Goal: Download file/media

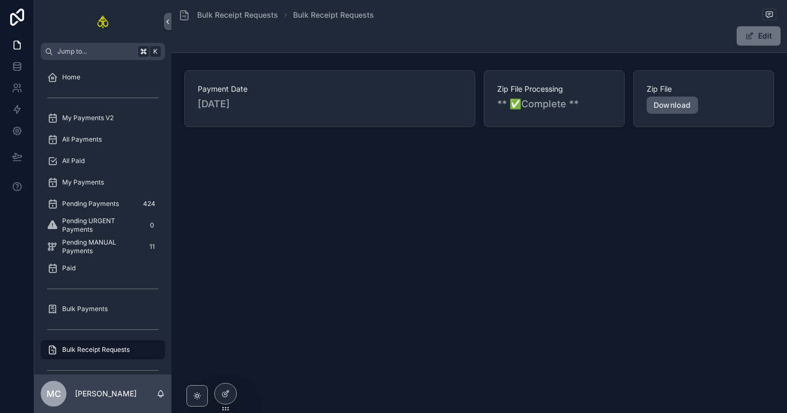
click at [679, 105] on link "Download" at bounding box center [672, 104] width 51 height 17
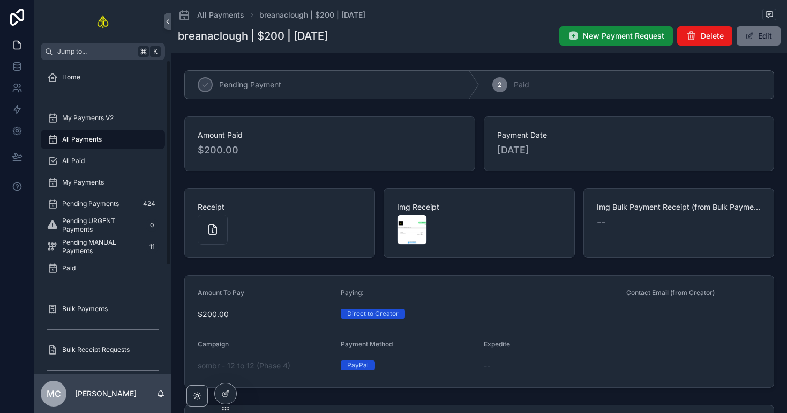
click at [118, 136] on div "All Payments" at bounding box center [102, 139] width 111 height 17
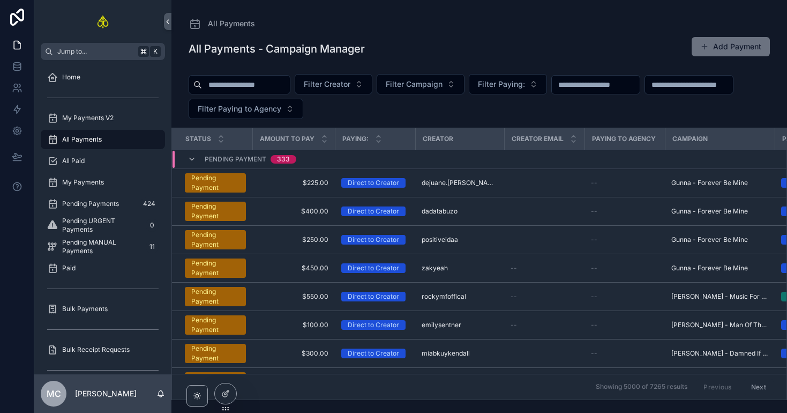
click at [246, 3] on div "All Payments All Payments - Campaign Manager Add Payment Filter Creator Filter …" at bounding box center [479, 200] width 616 height 400
